Goal: Task Accomplishment & Management: Complete application form

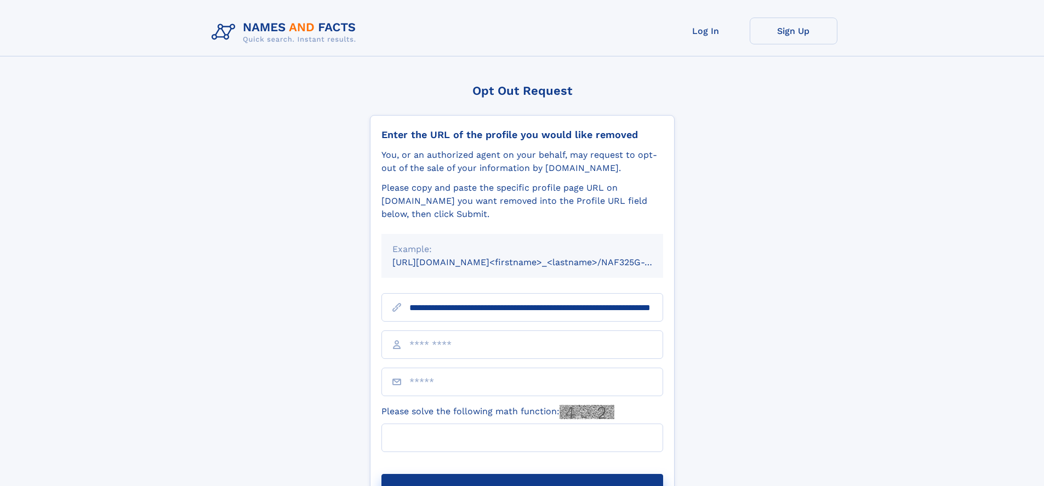
scroll to position [0, 102]
type input "**********"
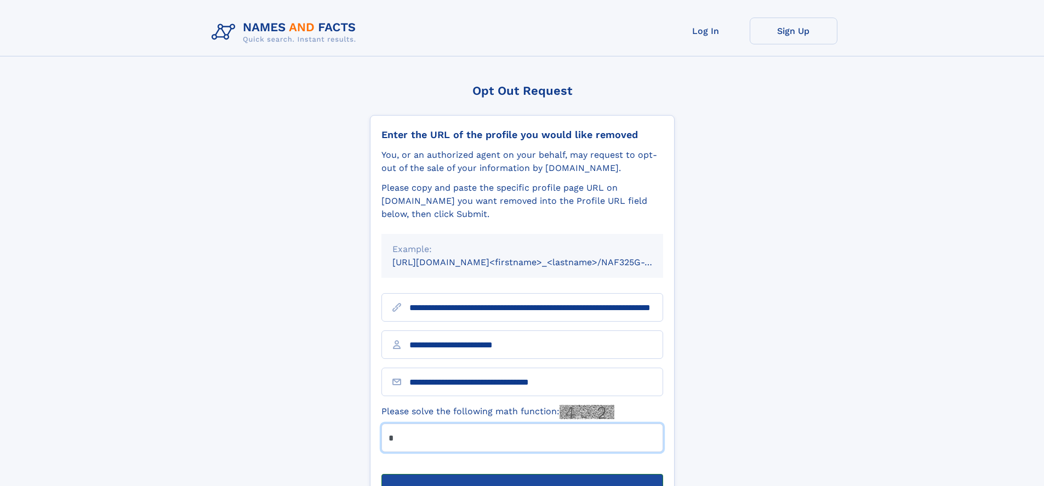
type input "*"
click at [522, 474] on button "Submit Opt Out Request" at bounding box center [522, 491] width 282 height 35
